Goal: Obtain resource: Download file/media

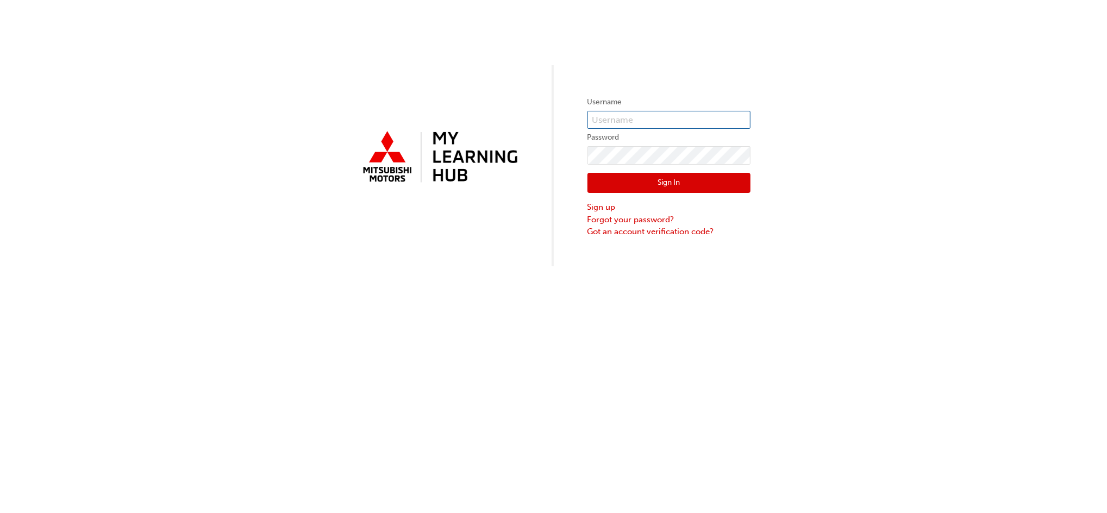
type input "[PERSON_NAME][EMAIL_ADDRESS][DOMAIN_NAME]"
click at [640, 185] on button "Sign In" at bounding box center [669, 183] width 163 height 21
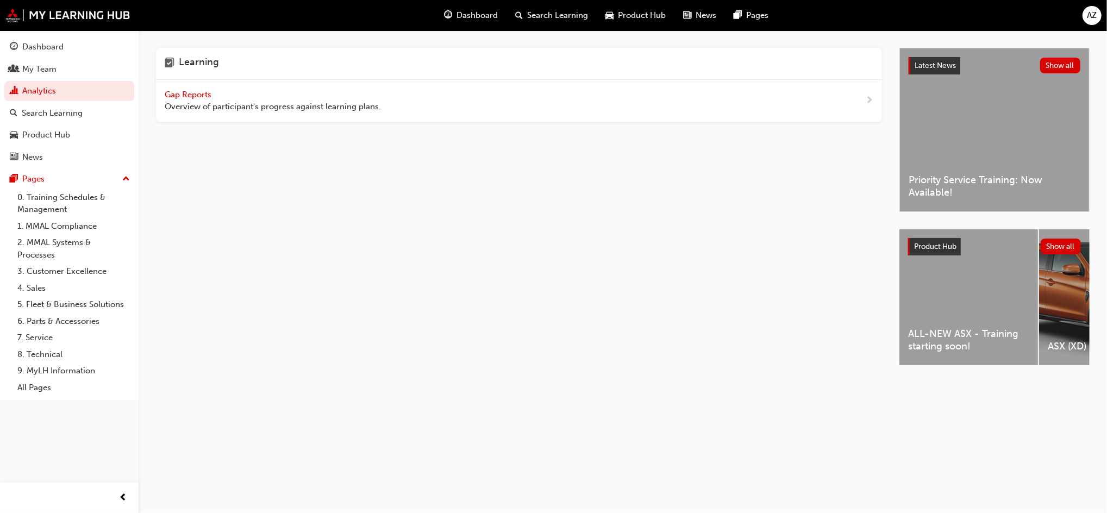
click at [640, 13] on span "Product Hub" at bounding box center [643, 15] width 48 height 13
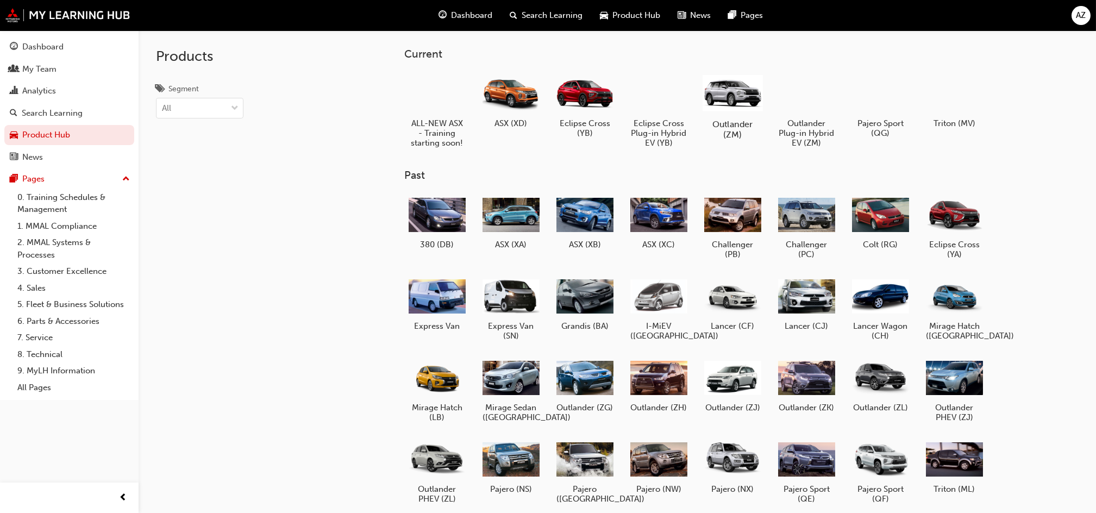
click at [724, 85] on div at bounding box center [733, 92] width 60 height 43
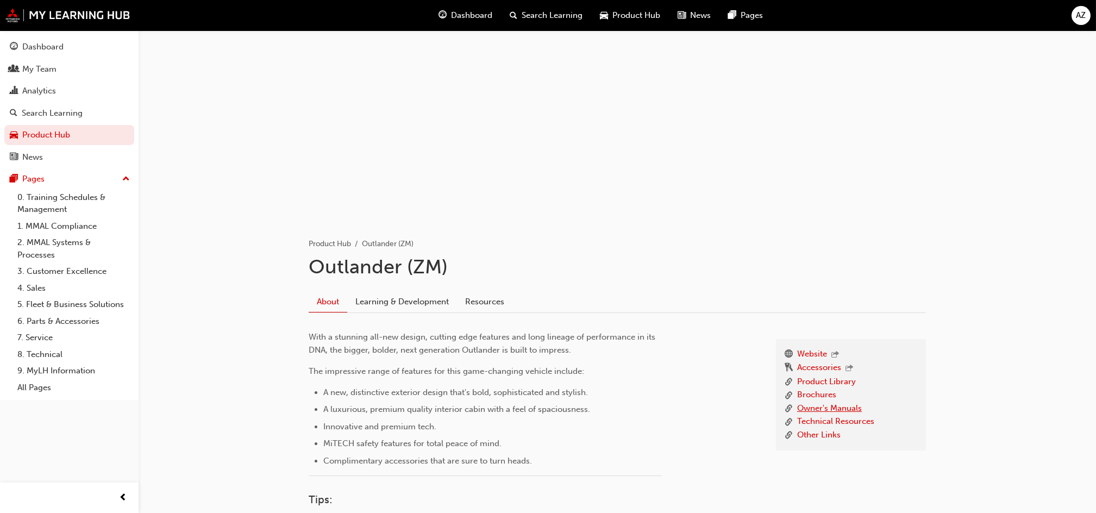
scroll to position [36, 0]
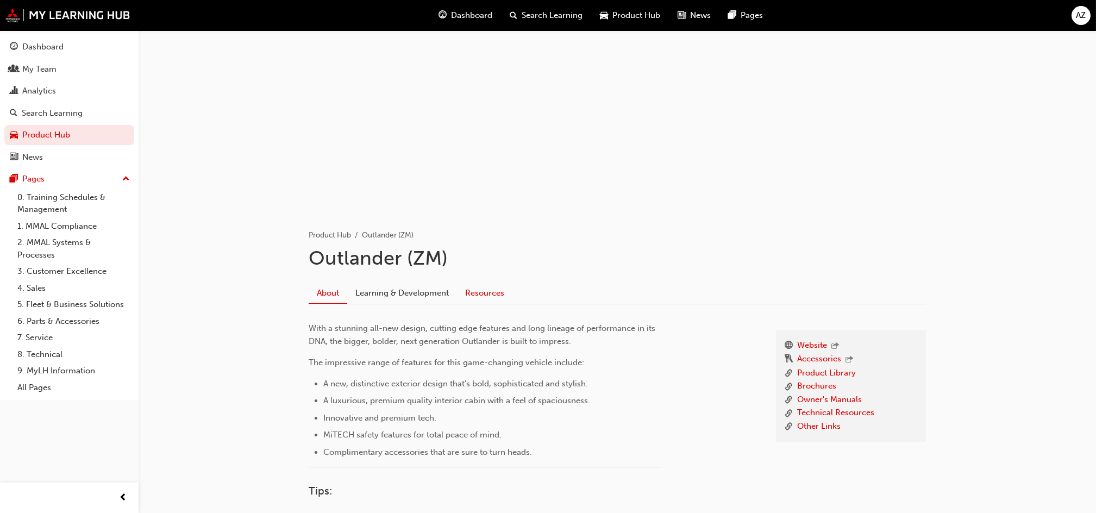
click at [485, 288] on link "Resources" at bounding box center [484, 293] width 55 height 21
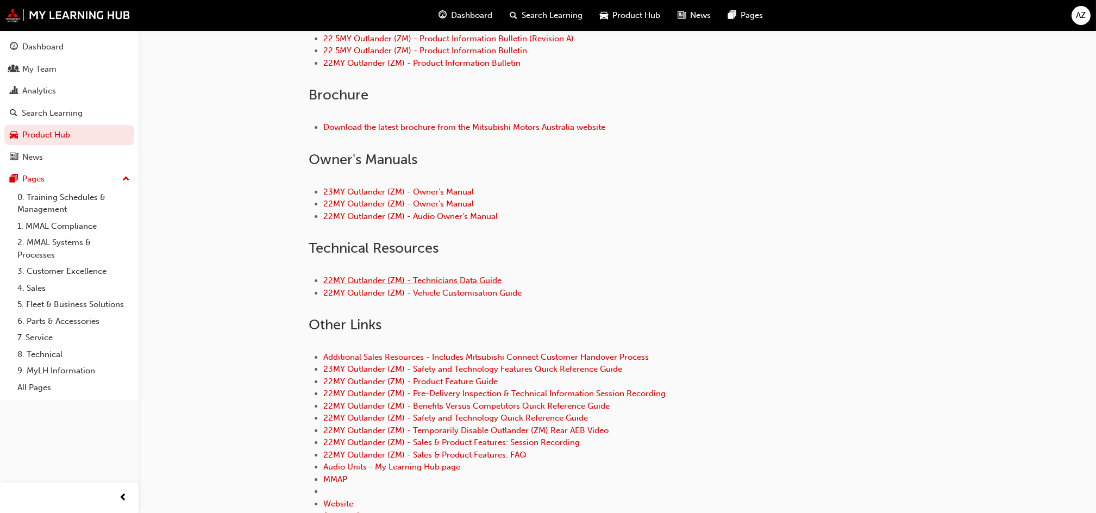
scroll to position [398, 0]
click at [435, 185] on link "23MY Outlander (ZM) - Owner's Manual" at bounding box center [398, 190] width 151 height 10
